Goal: Navigation & Orientation: Find specific page/section

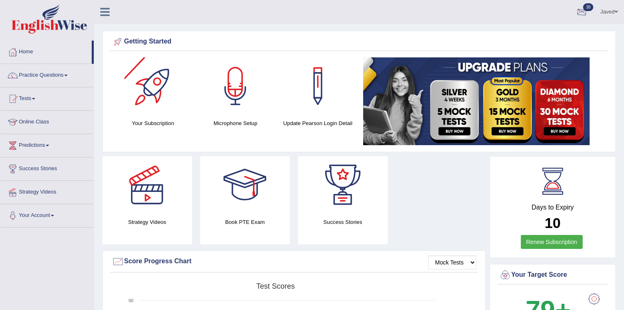
click at [583, 15] on div at bounding box center [582, 12] width 12 height 12
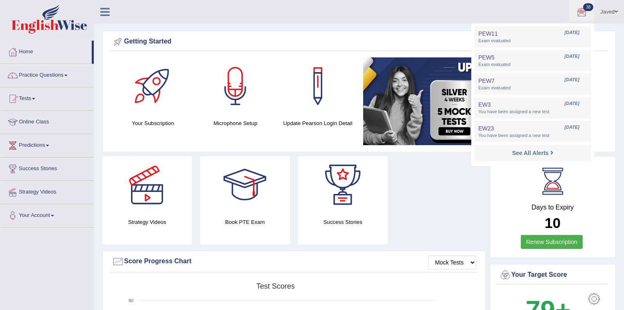
click at [521, 13] on ul "Javed Toggle navigation Username: Javed_A Access Type: Online Subscription: Sil…" at bounding box center [438, 11] width 371 height 23
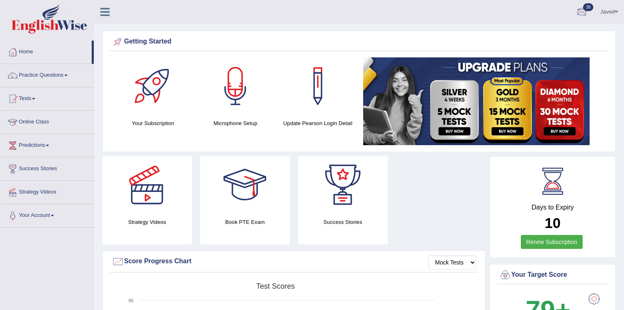
click at [584, 11] on div at bounding box center [582, 12] width 12 height 12
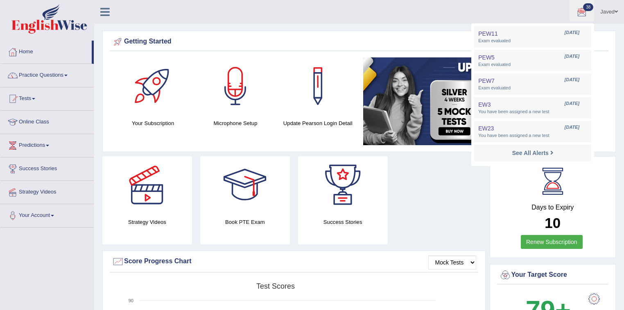
click at [525, 157] on div "See All Alerts" at bounding box center [532, 153] width 109 height 9
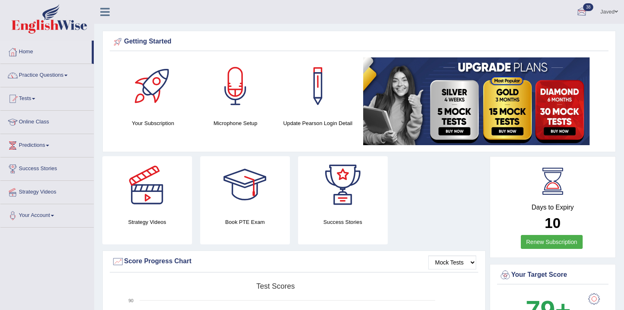
click at [584, 11] on div at bounding box center [582, 12] width 12 height 12
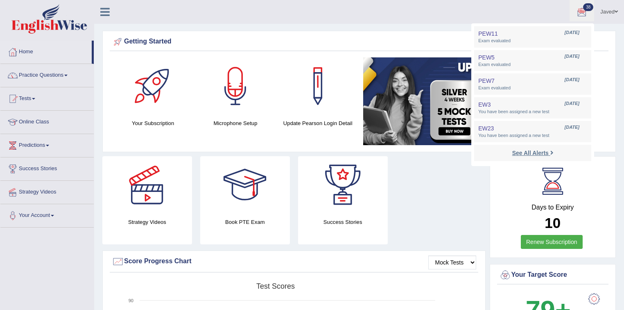
click at [526, 154] on strong "See All Alerts" at bounding box center [530, 152] width 36 height 7
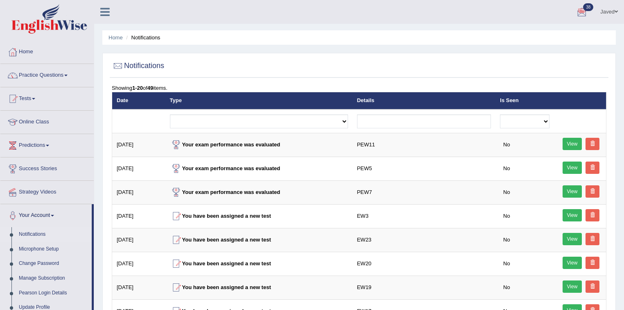
click at [583, 13] on div at bounding box center [582, 12] width 12 height 12
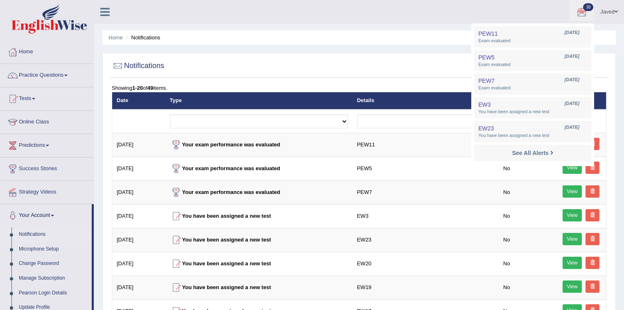
click at [405, 11] on ul "Javed Toggle navigation Username: Javed_A Access Type: Online Subscription: Sil…" at bounding box center [438, 11] width 371 height 23
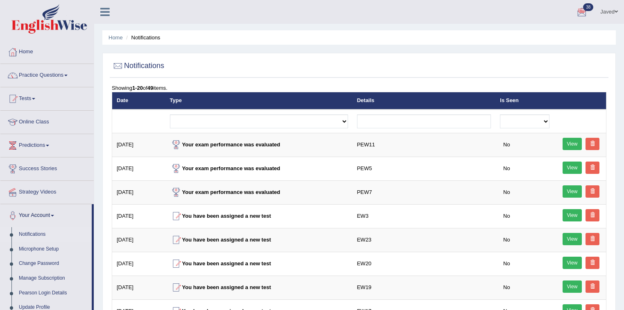
click at [37, 27] on img at bounding box center [49, 18] width 76 height 29
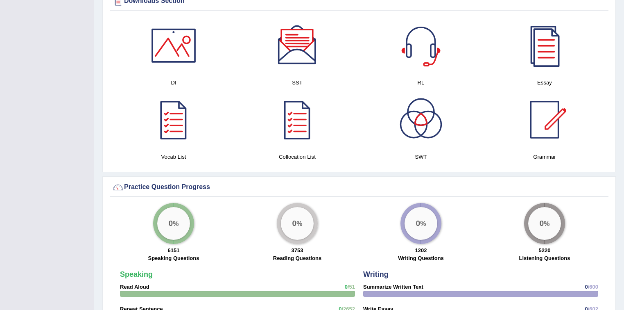
scroll to position [437, 0]
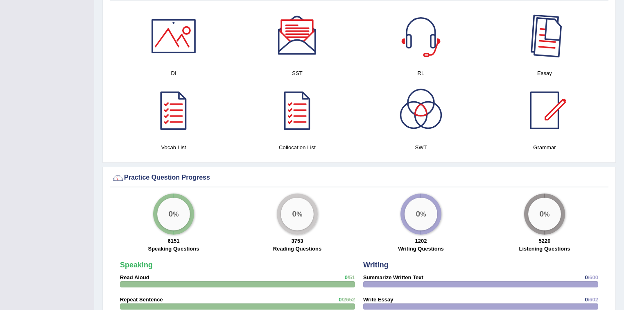
click at [540, 34] on div at bounding box center [544, 35] width 57 height 57
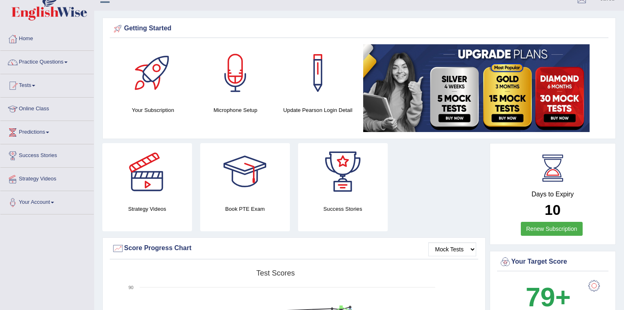
scroll to position [0, 0]
